Goal: Information Seeking & Learning: Learn about a topic

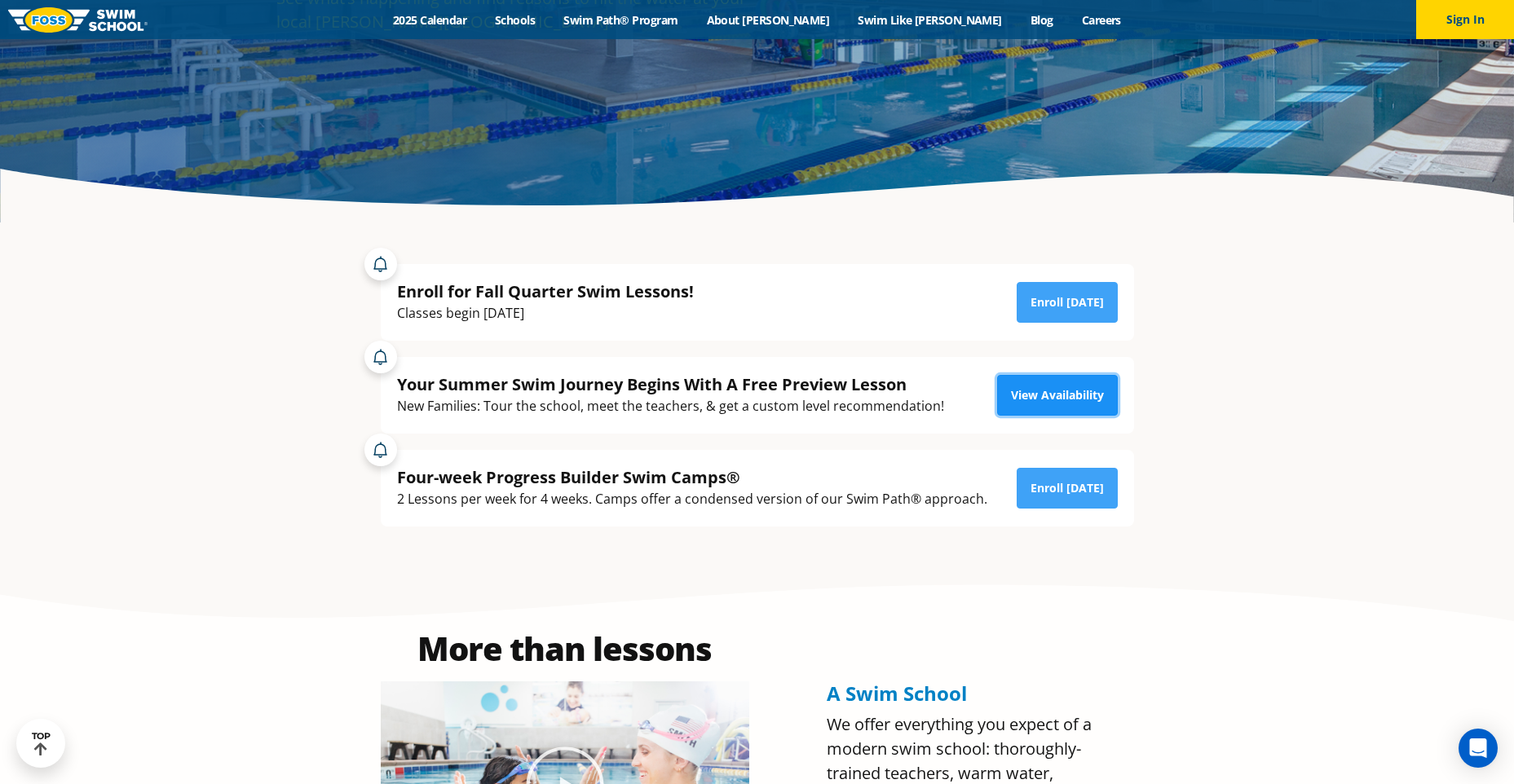
click at [1034, 395] on link "View Availability" at bounding box center [1057, 395] width 121 height 41
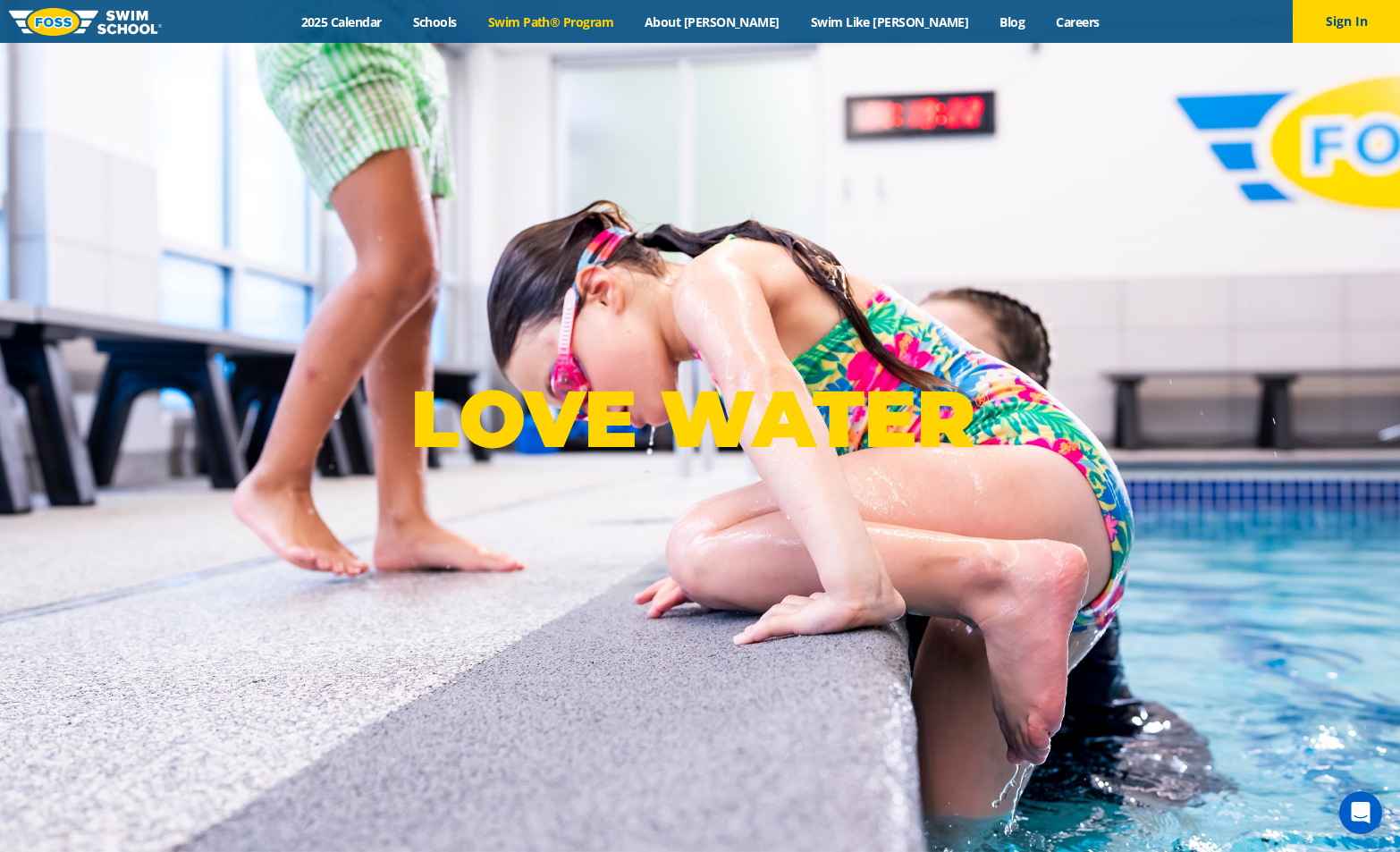
click at [612, 19] on link "Swim Path® Program" at bounding box center [550, 21] width 157 height 17
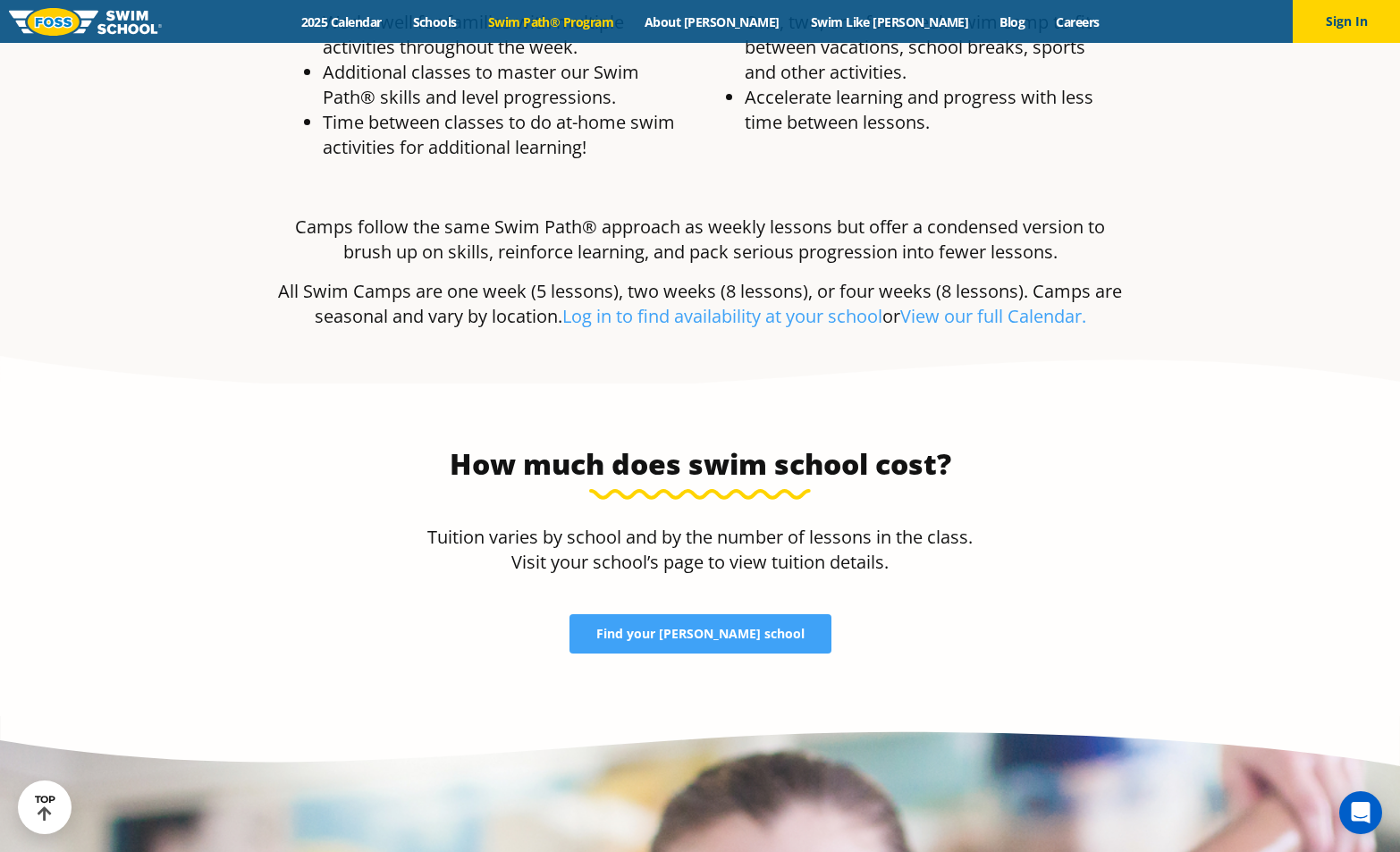
scroll to position [2950, 0]
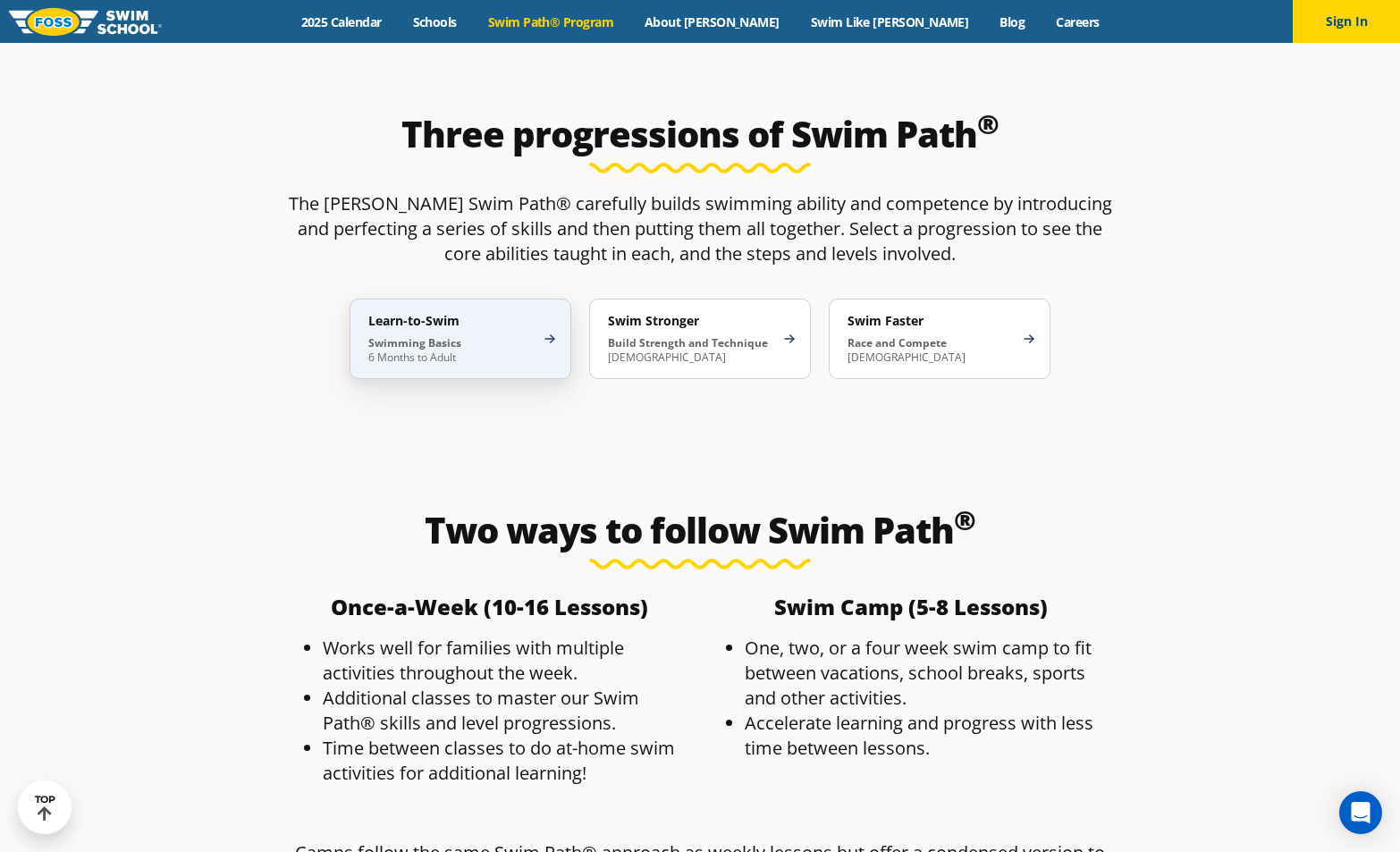
click at [416, 337] on p "Swimming Basics 6 Months to Adult" at bounding box center [451, 350] width 166 height 29
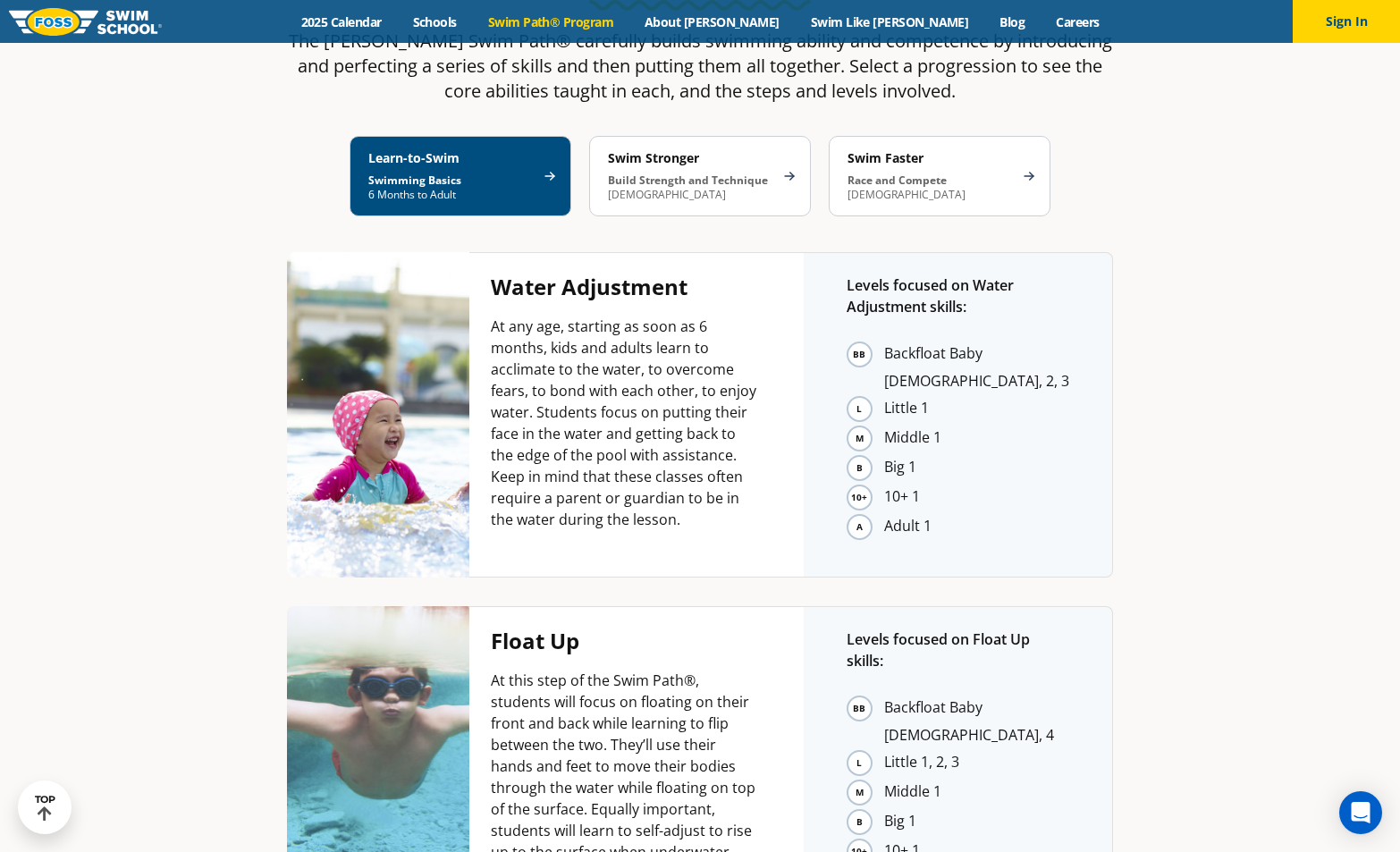
scroll to position [3040, 0]
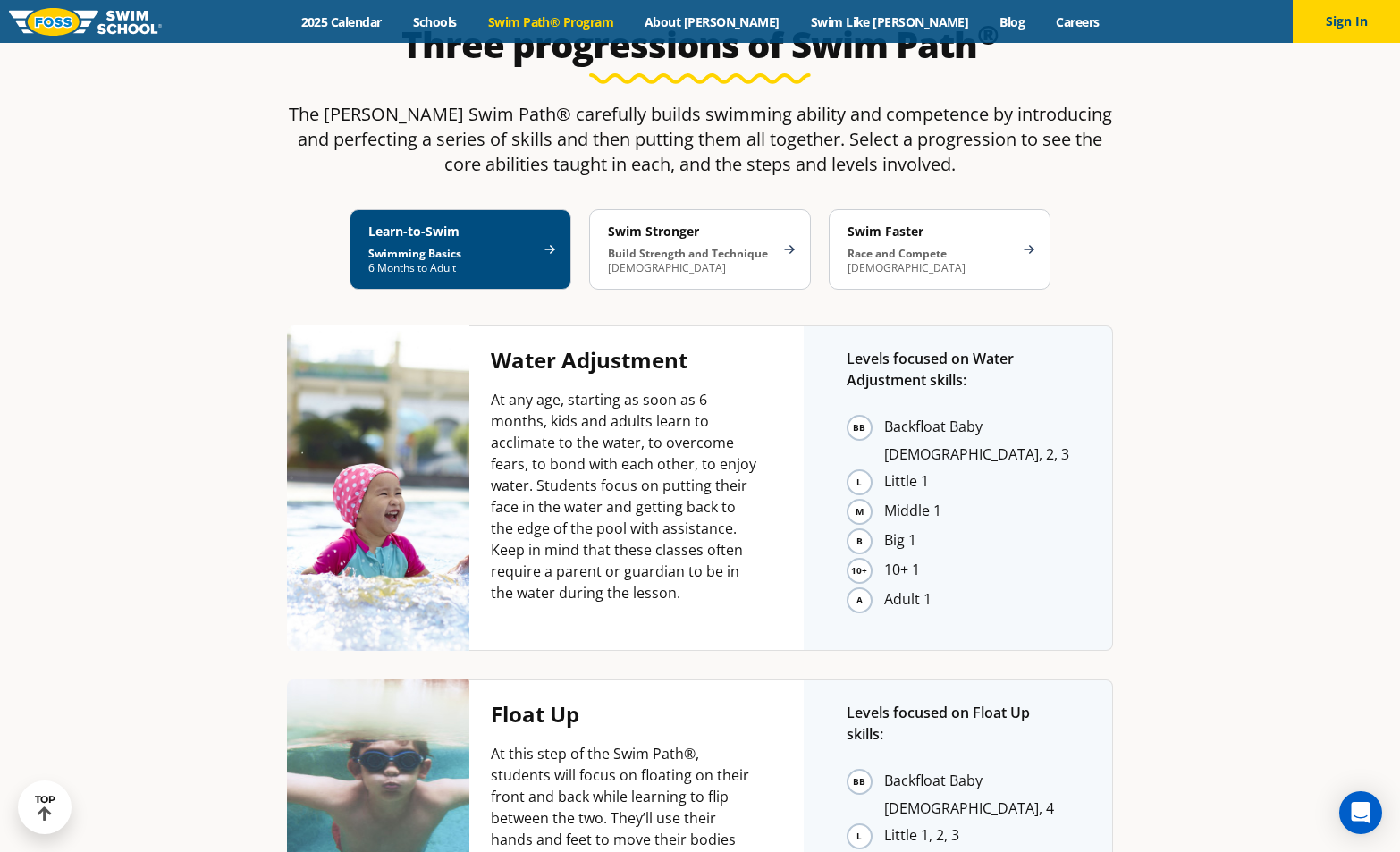
click at [960, 413] on li "Backfloat Baby [DEMOGRAPHIC_DATA], 2, 3" at bounding box center [977, 439] width 185 height 53
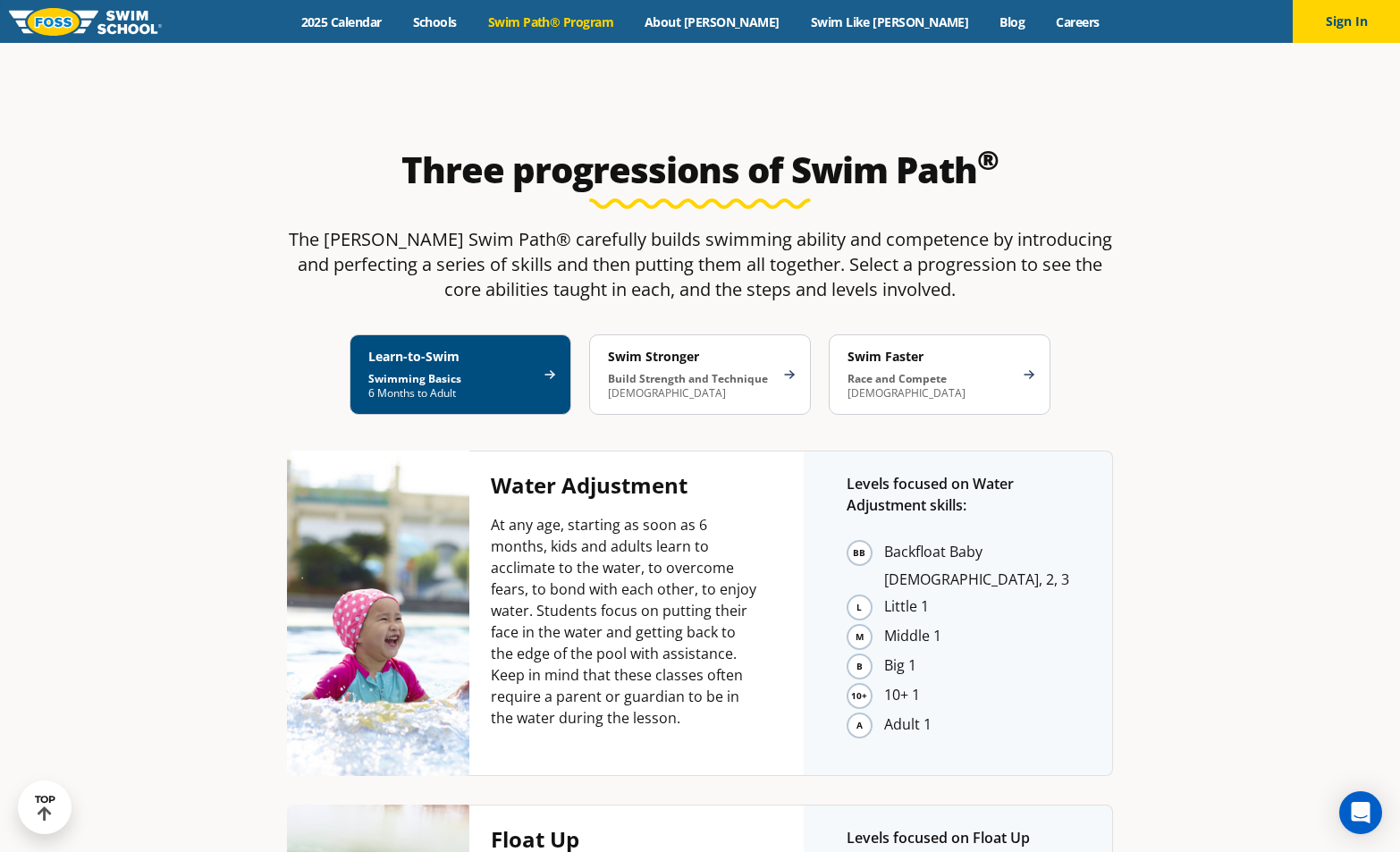
scroll to position [2940, 0]
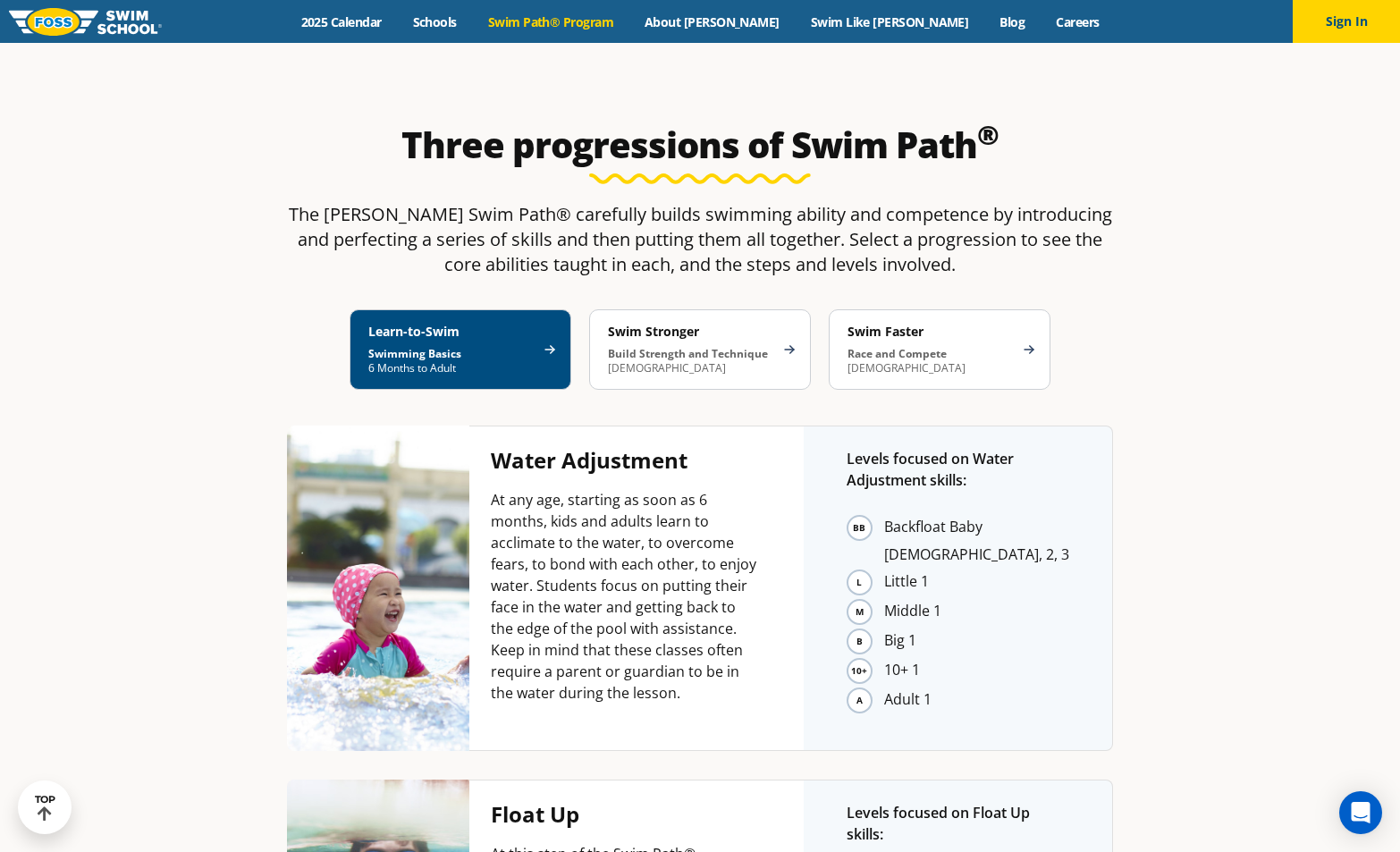
click at [915, 514] on li "Backfloat Baby [DEMOGRAPHIC_DATA], 2, 3" at bounding box center [977, 540] width 185 height 53
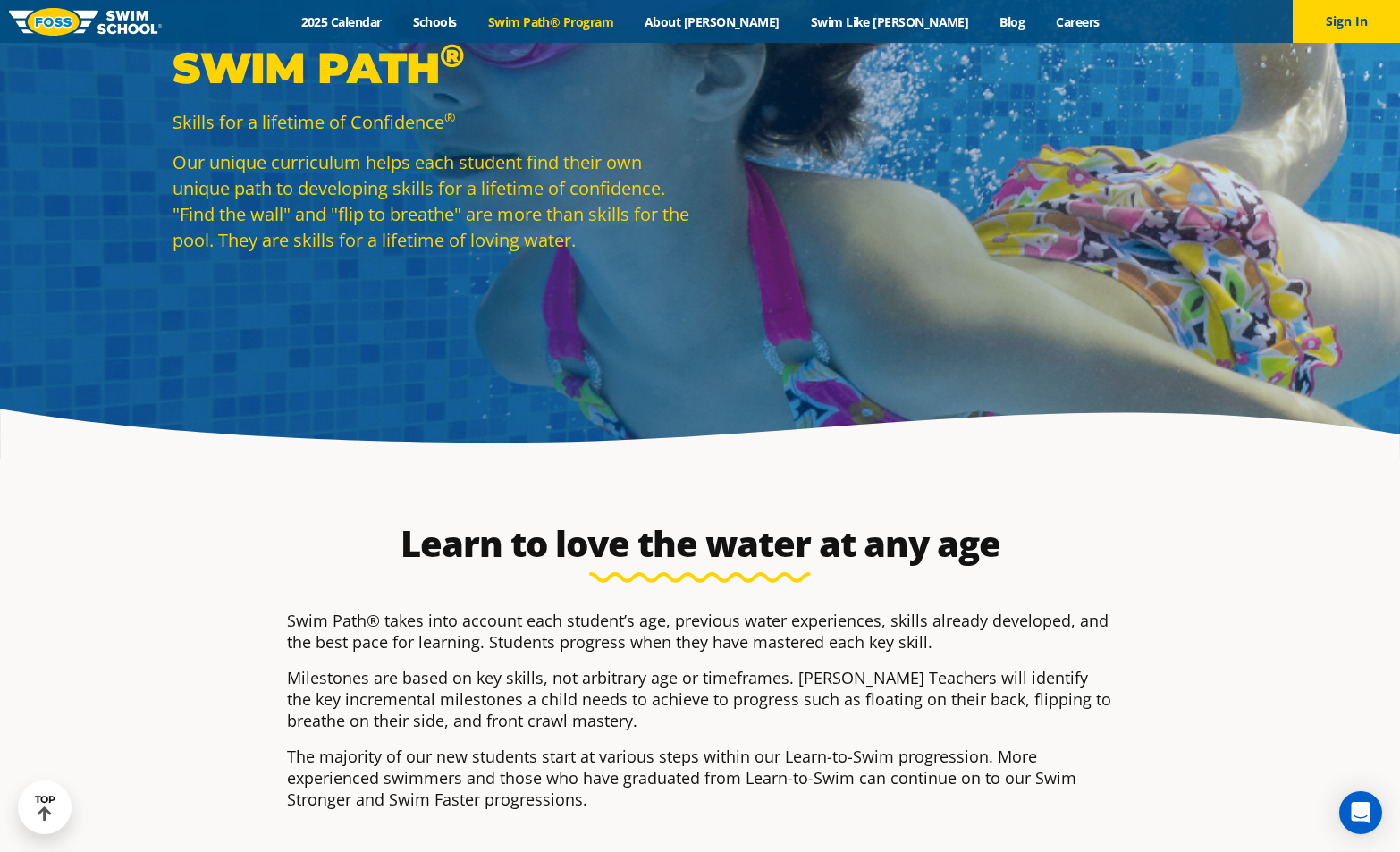
scroll to position [136, 0]
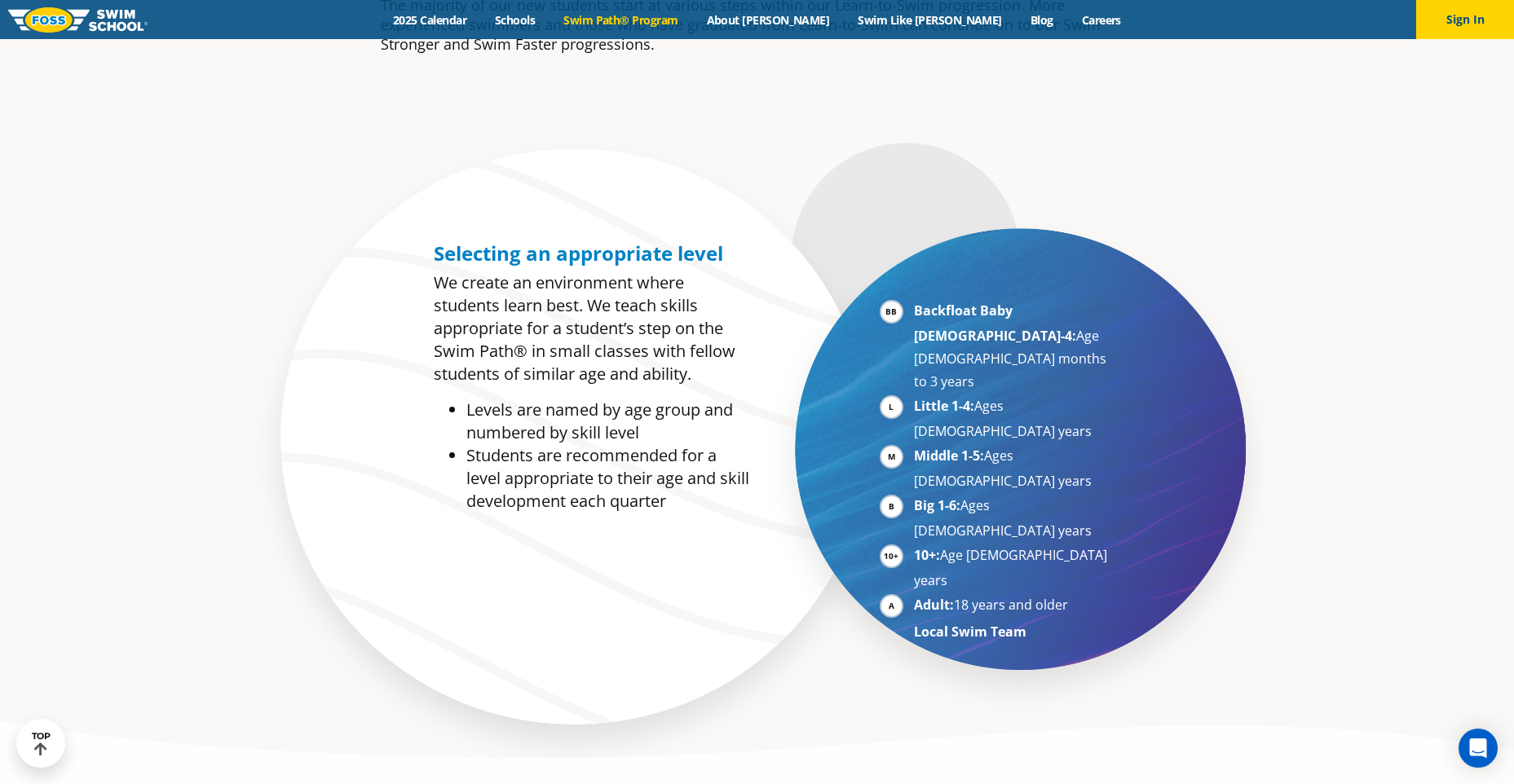
scroll to position [814, 0]
click at [914, 313] on li "Backfloat Baby 1-4: Age 6 months to 3 years" at bounding box center [1014, 346] width 199 height 94
click at [941, 341] on li "Backfloat Baby 1-4: Age 6 months to 3 years" at bounding box center [1014, 346] width 199 height 94
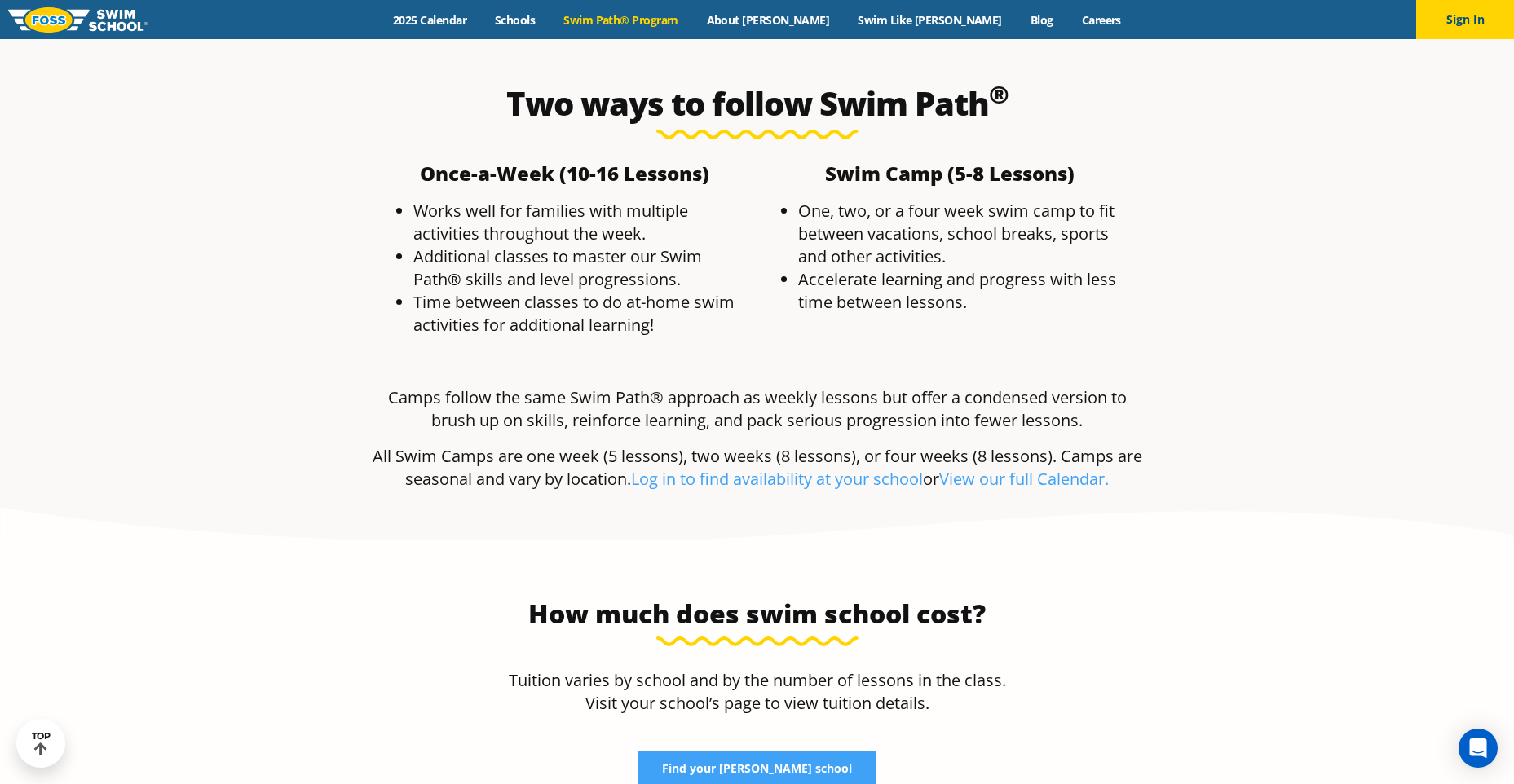
scroll to position [3504, 0]
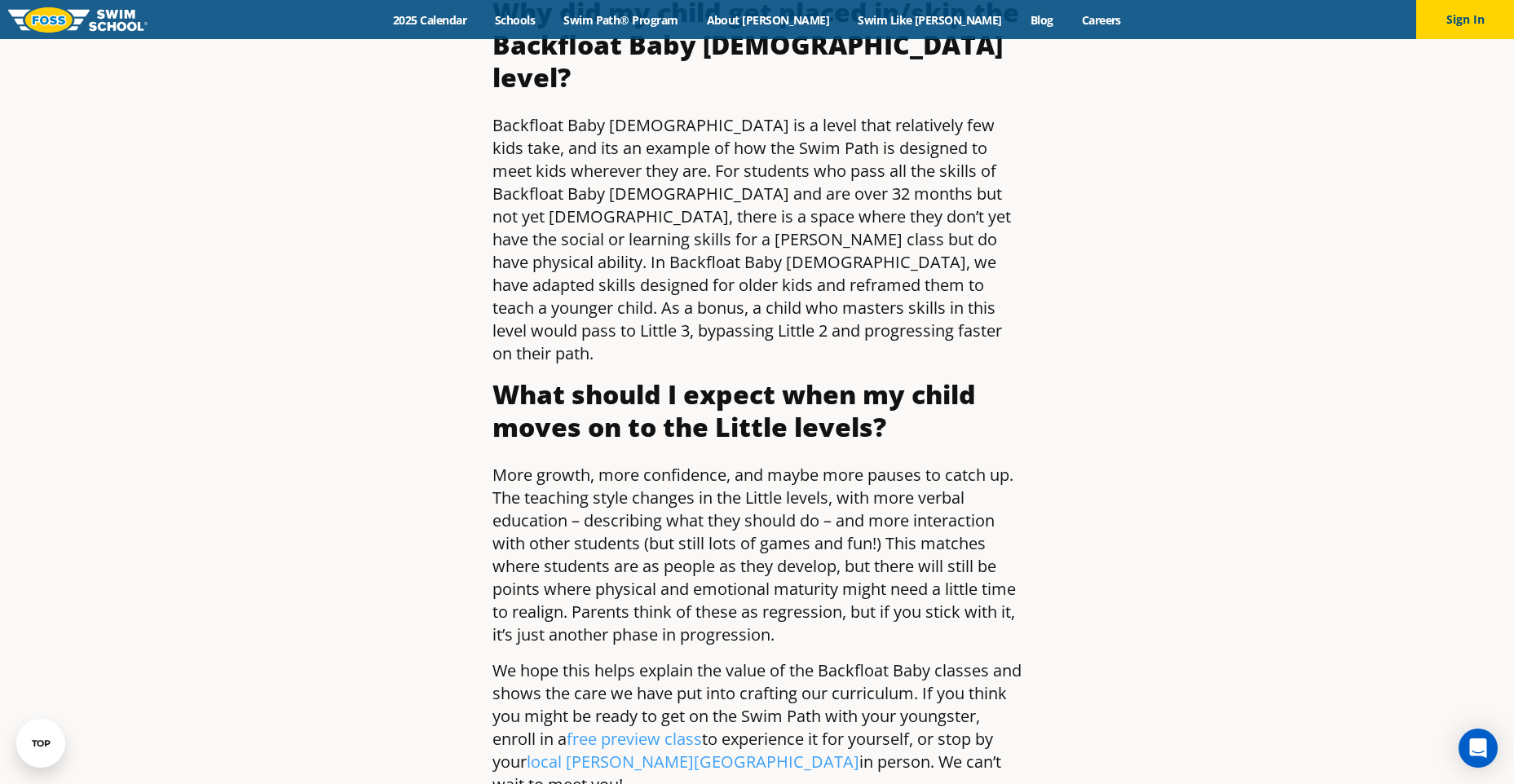
scroll to position [1630, 0]
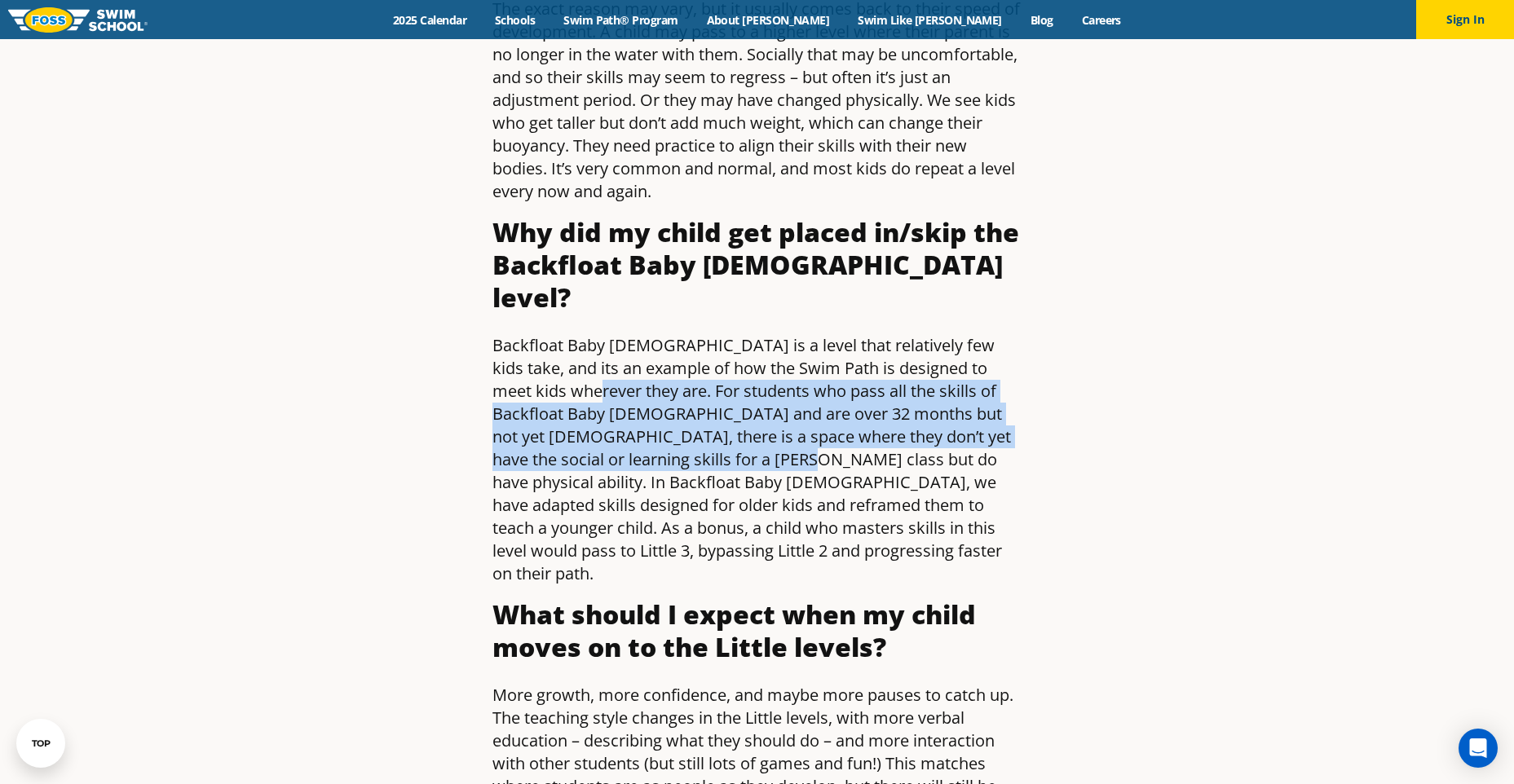
drag, startPoint x: 568, startPoint y: 360, endPoint x: 689, endPoint y: 428, distance: 138.8
click at [689, 428] on p "Backfloat Baby 4 is a level that relatively few kids take, and its an example o…" at bounding box center [757, 459] width 530 height 251
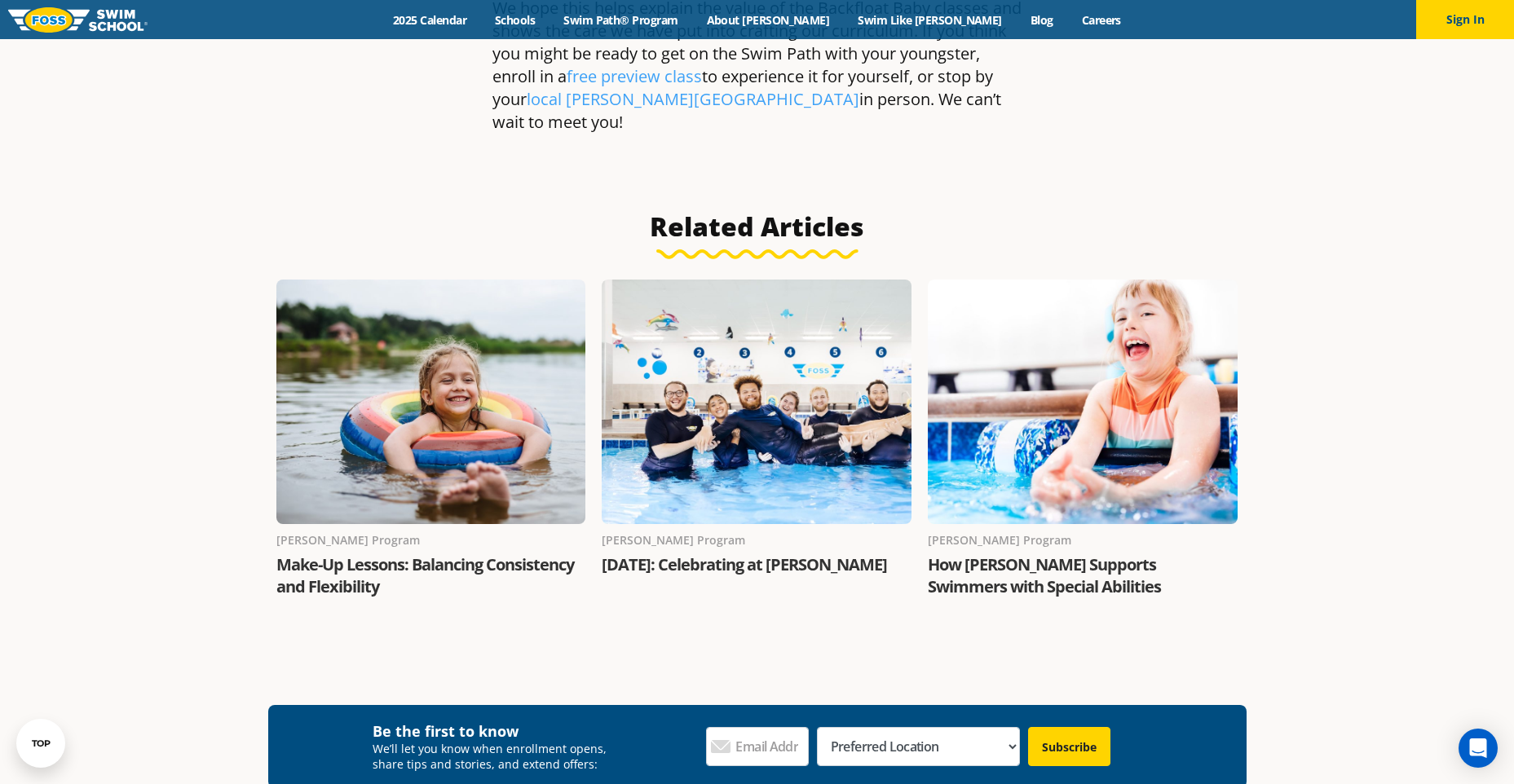
scroll to position [2525, 0]
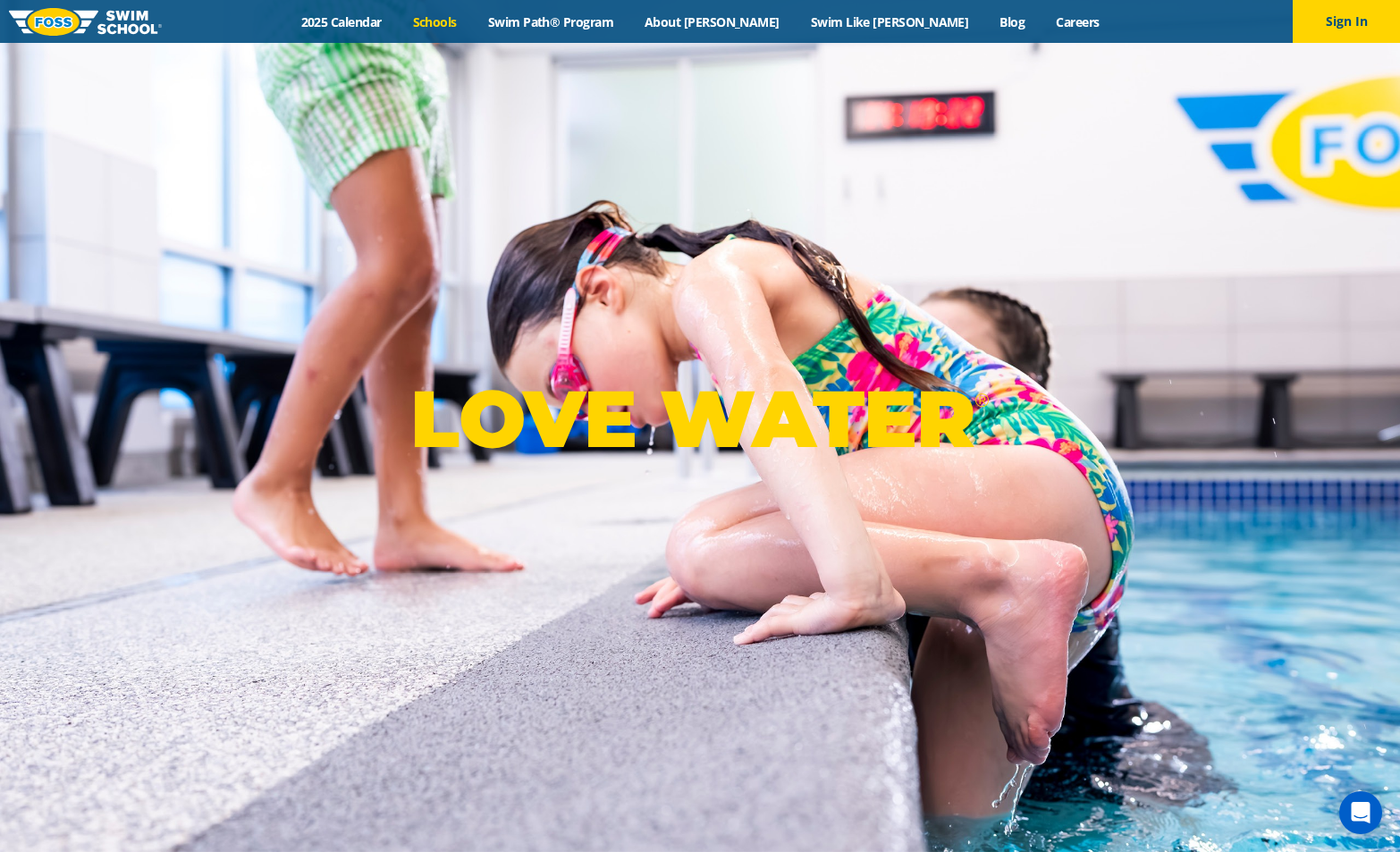
click at [472, 23] on link "Schools" at bounding box center [434, 21] width 75 height 17
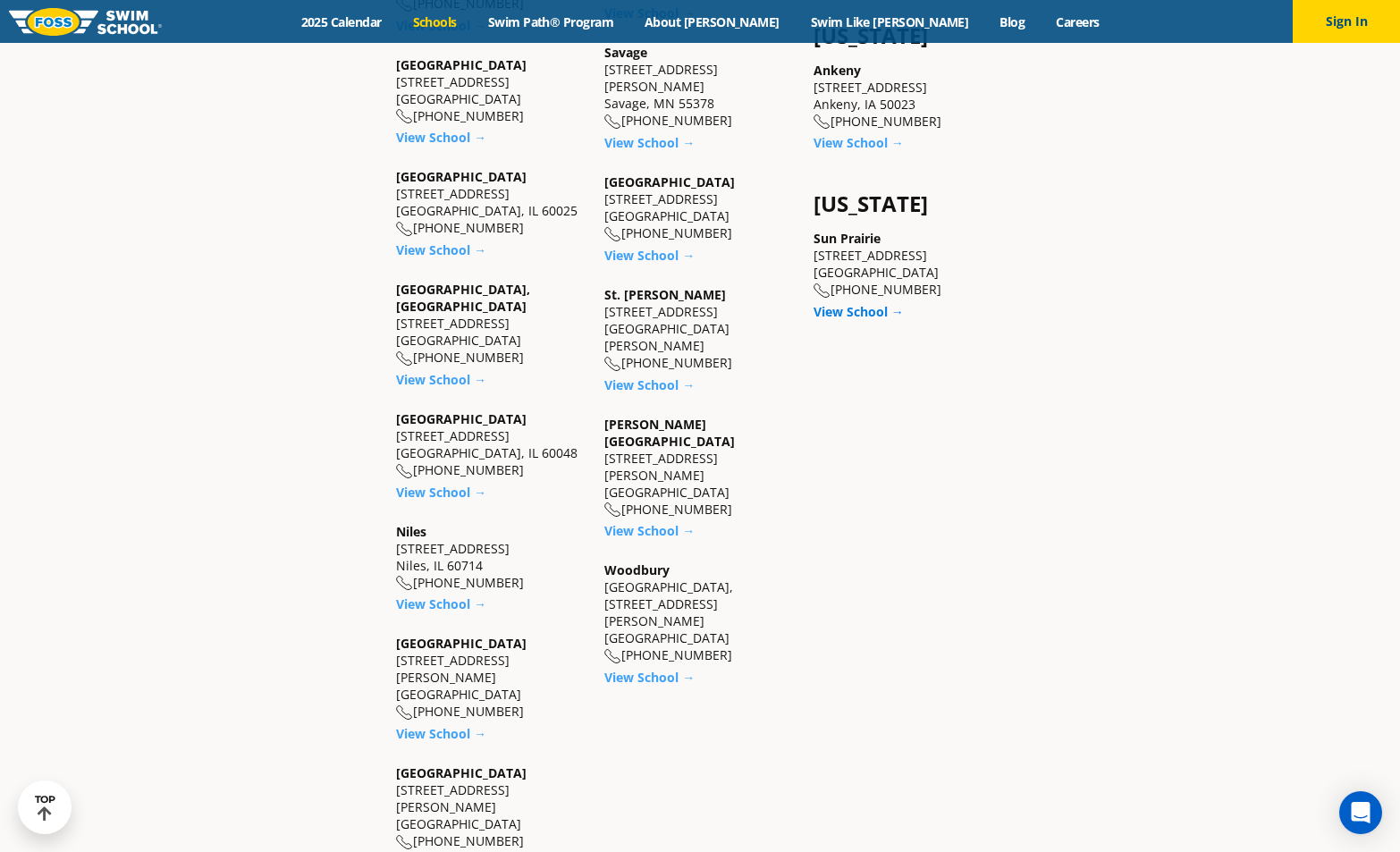
click at [849, 303] on link "View School →" at bounding box center [859, 312] width 90 height 17
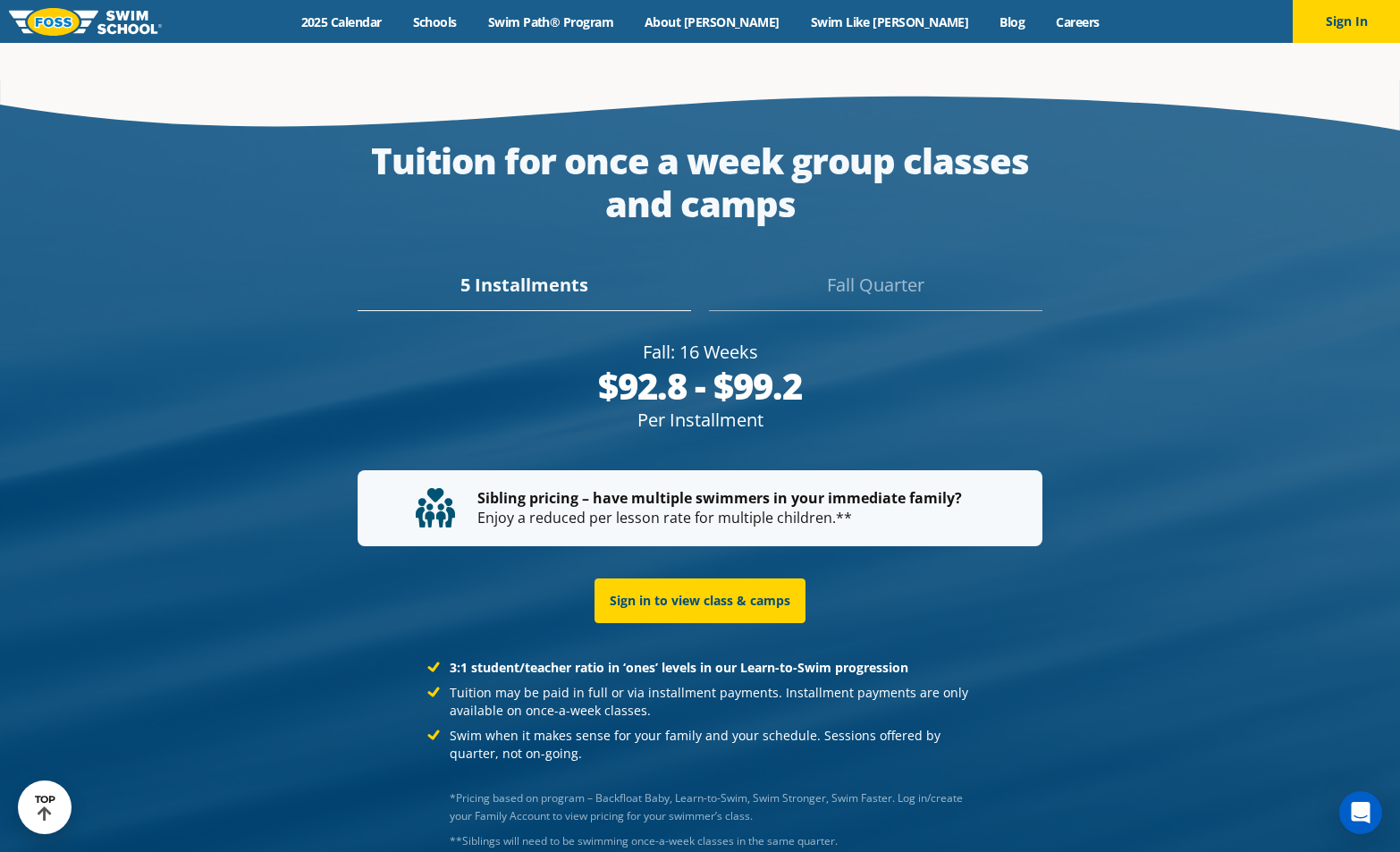
scroll to position [3398, 0]
